Goal: Obtain resource: Download file/media

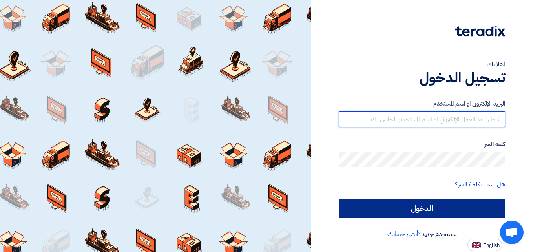
type input "[EMAIL_ADDRESS][DOMAIN_NAME]"
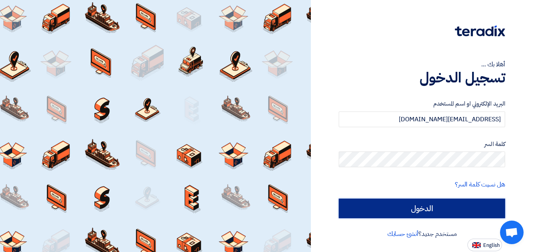
click at [392, 209] on input "الدخول" at bounding box center [421, 208] width 166 height 20
type input "Sign in"
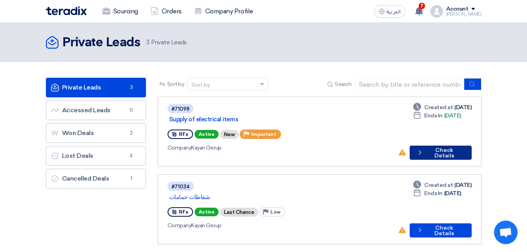
click at [403, 146] on button "Check details Check Details" at bounding box center [440, 153] width 62 height 14
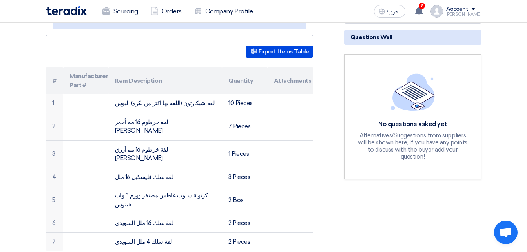
scroll to position [154, 0]
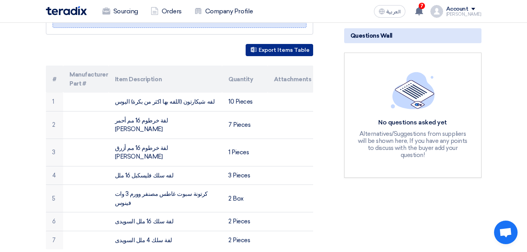
click at [299, 53] on button "Export Items Table" at bounding box center [279, 50] width 67 height 12
